Goal: Information Seeking & Learning: Compare options

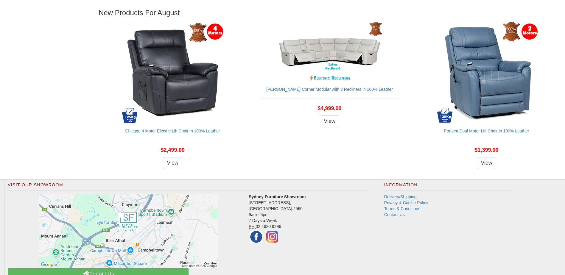
scroll to position [695, 0]
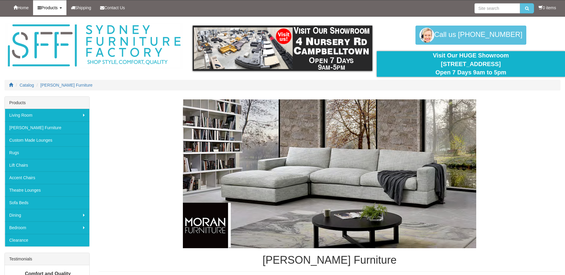
click at [44, 13] on link "Products" at bounding box center [49, 7] width 33 height 15
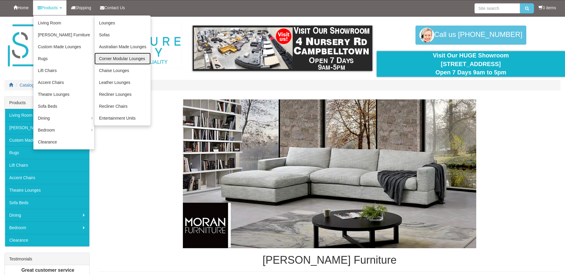
click at [119, 60] on link "Corner Modular Lounges" at bounding box center [122, 59] width 56 height 12
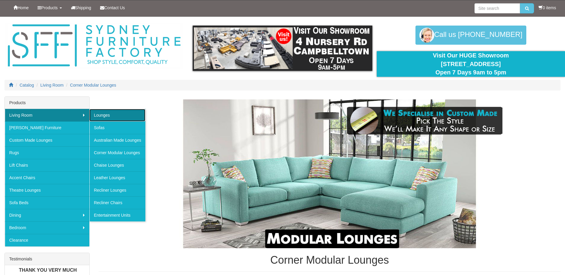
click at [98, 117] on link "Lounges" at bounding box center [117, 115] width 56 height 13
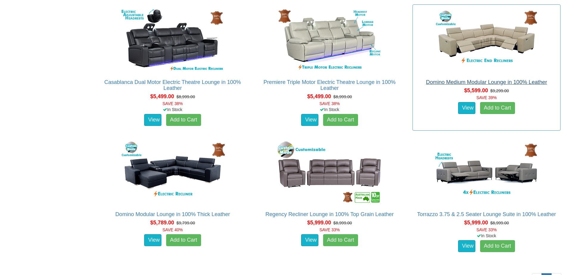
scroll to position [5061, 0]
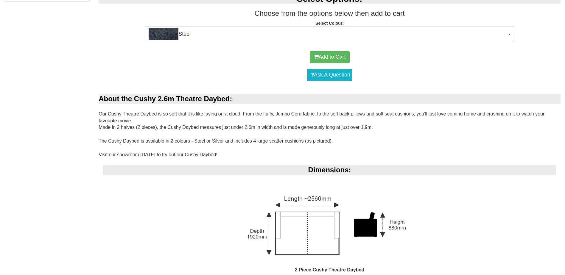
scroll to position [298, 0]
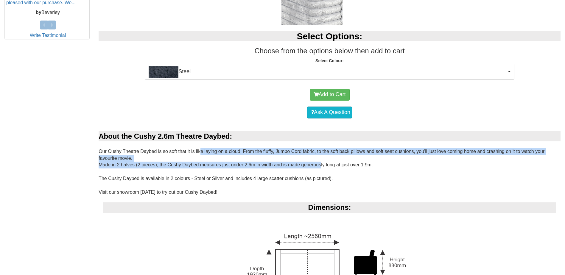
drag, startPoint x: 199, startPoint y: 154, endPoint x: 317, endPoint y: 165, distance: 118.5
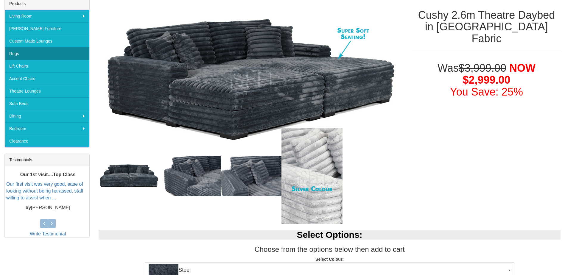
scroll to position [0, 0]
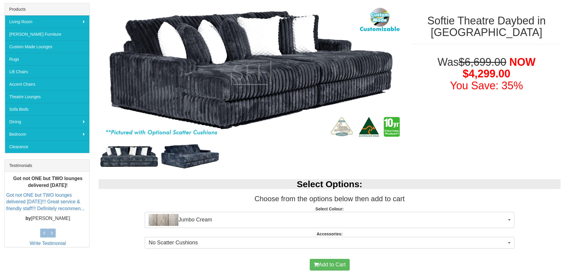
scroll to position [99, 0]
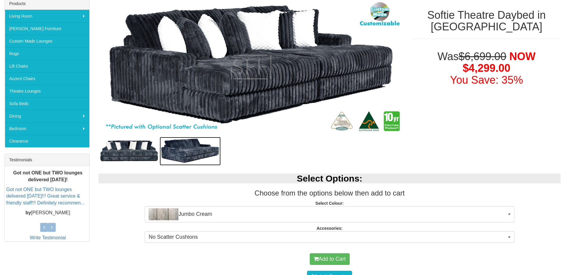
click at [193, 146] on img at bounding box center [190, 151] width 61 height 29
